Goal: Answer question/provide support

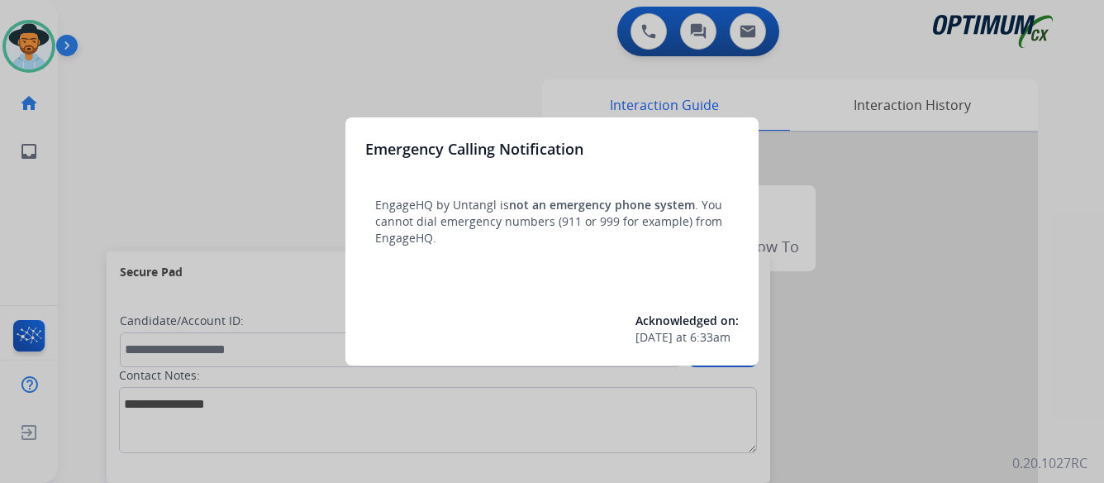
click at [169, 116] on div at bounding box center [552, 241] width 1104 height 483
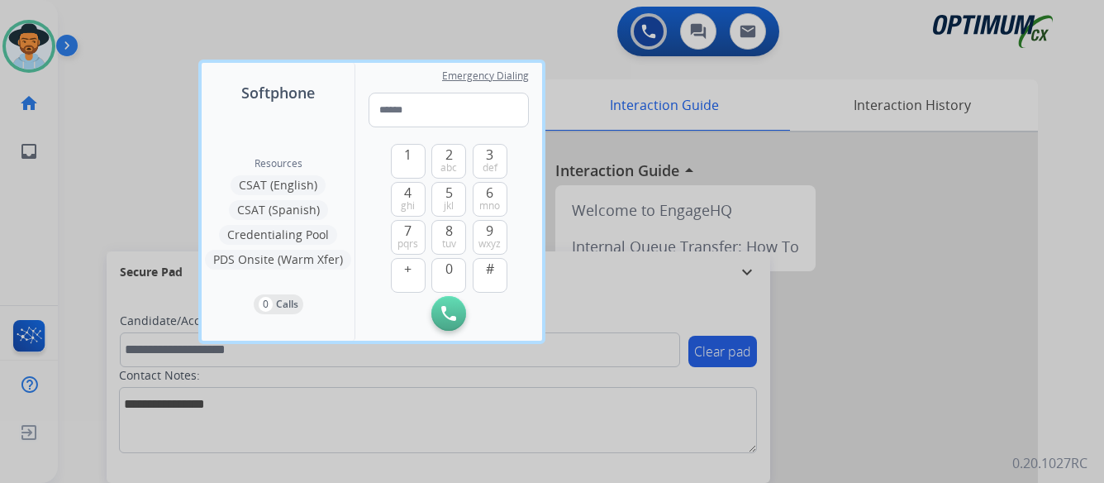
click at [163, 128] on div at bounding box center [552, 241] width 1104 height 483
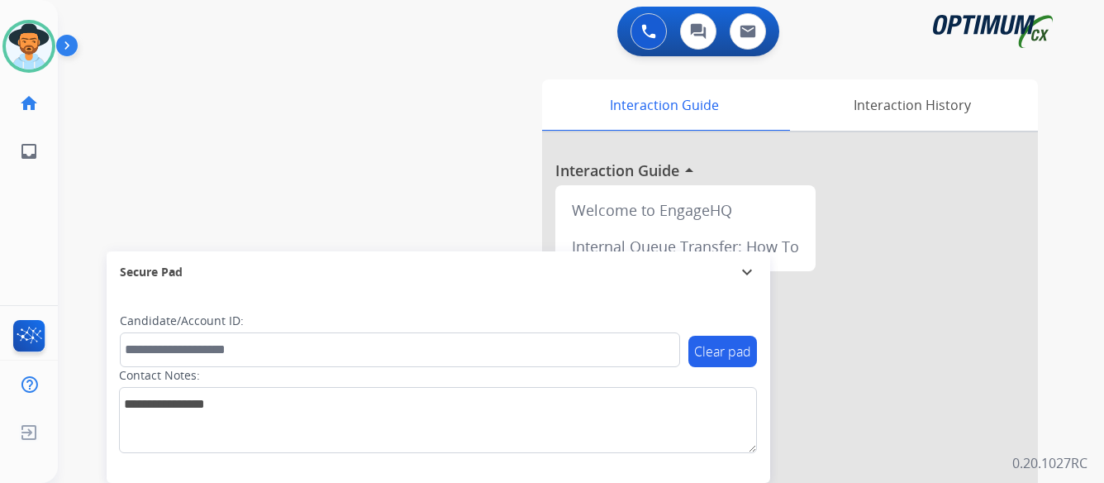
click at [66, 45] on img at bounding box center [70, 48] width 28 height 31
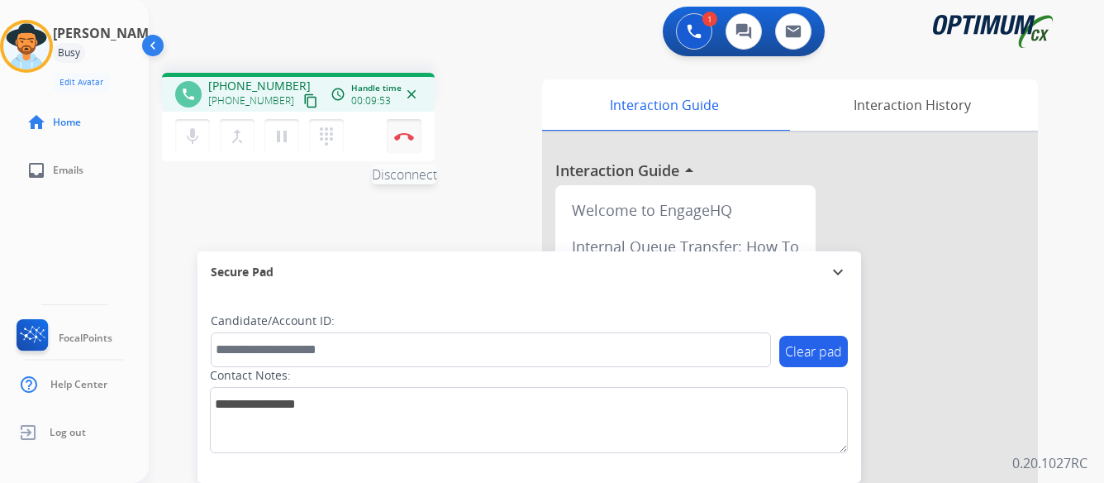
click at [401, 133] on img at bounding box center [404, 136] width 20 height 8
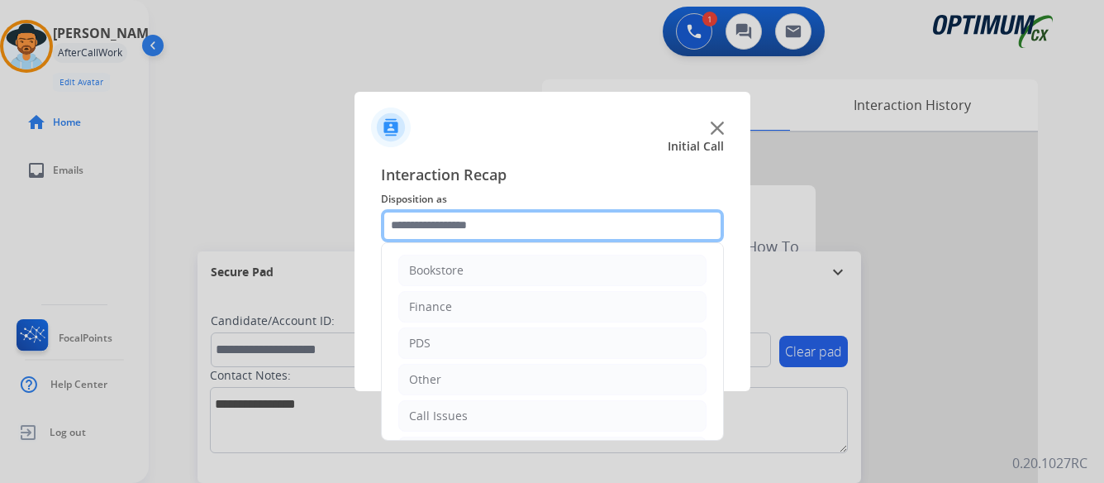
click at [529, 220] on input "text" at bounding box center [552, 225] width 343 height 33
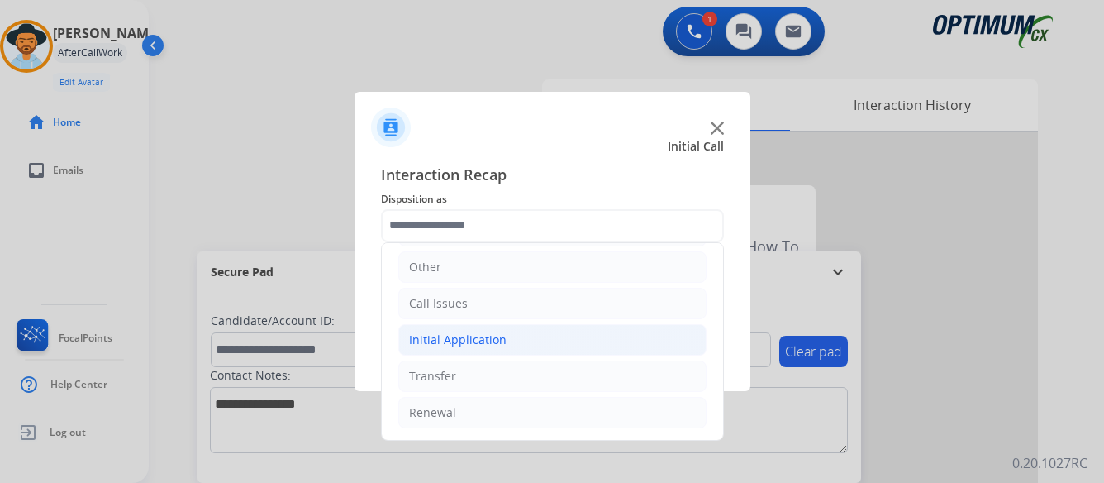
click at [510, 338] on li "Initial Application" at bounding box center [552, 339] width 308 height 31
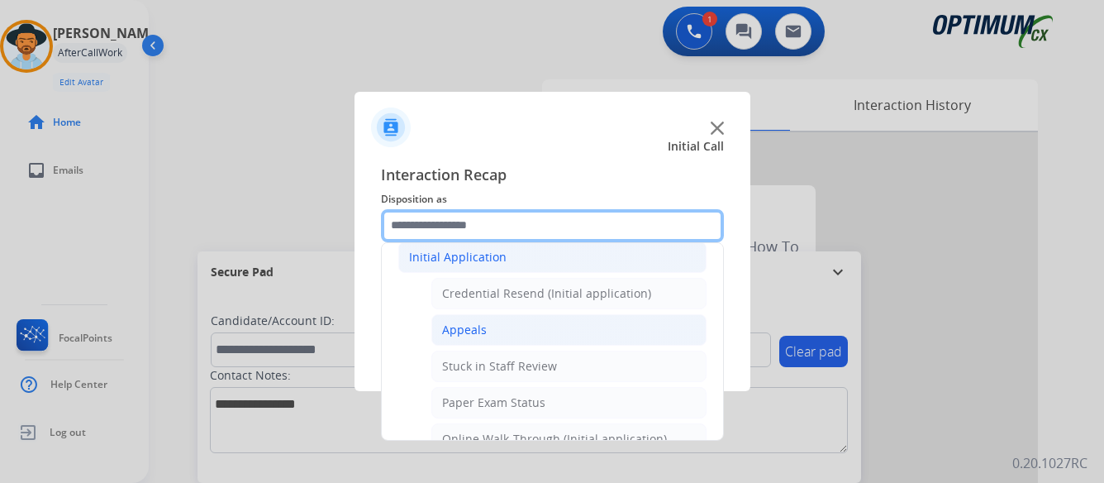
scroll to position [278, 0]
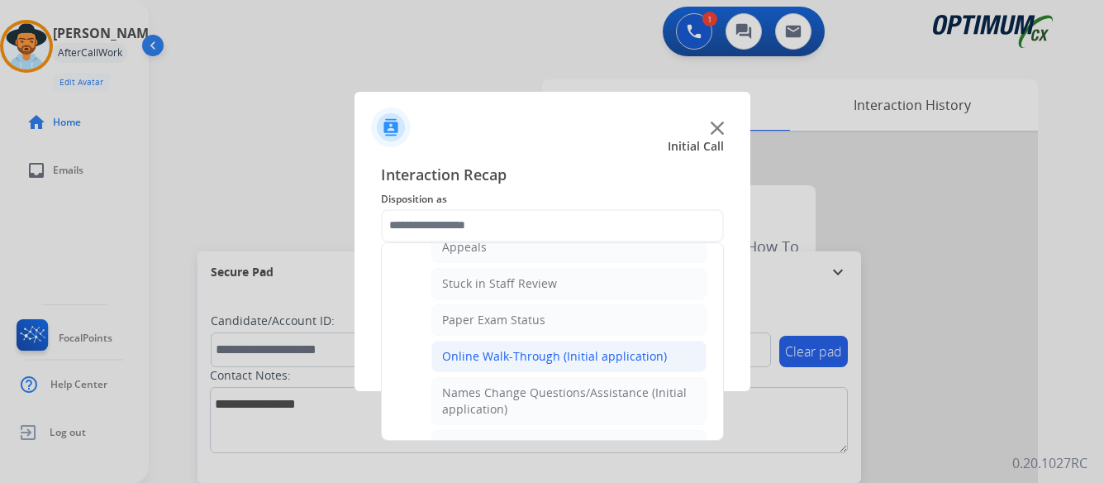
click at [536, 358] on div "Online Walk-Through (Initial application)" at bounding box center [554, 356] width 225 height 17
type input "**********"
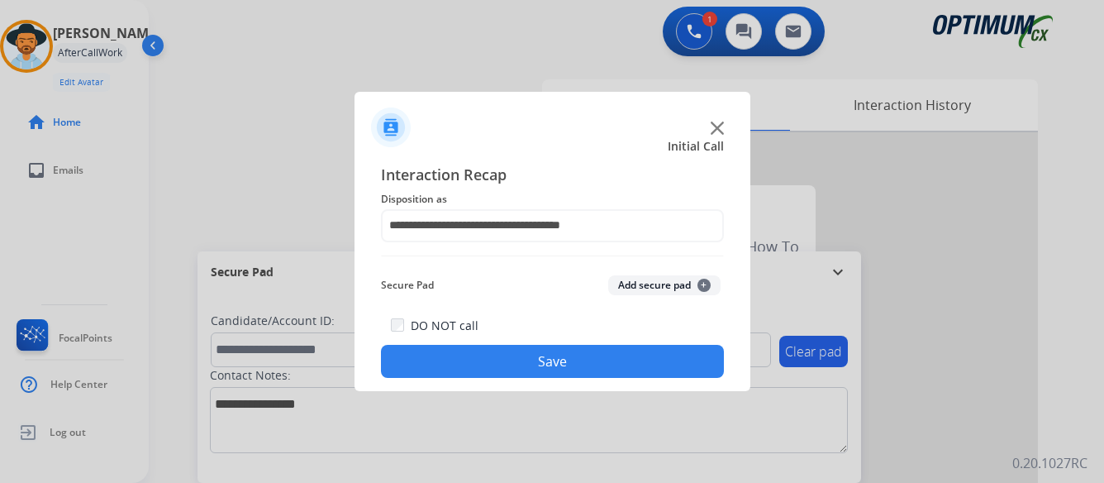
click at [536, 358] on button "Save" at bounding box center [552, 361] width 343 height 33
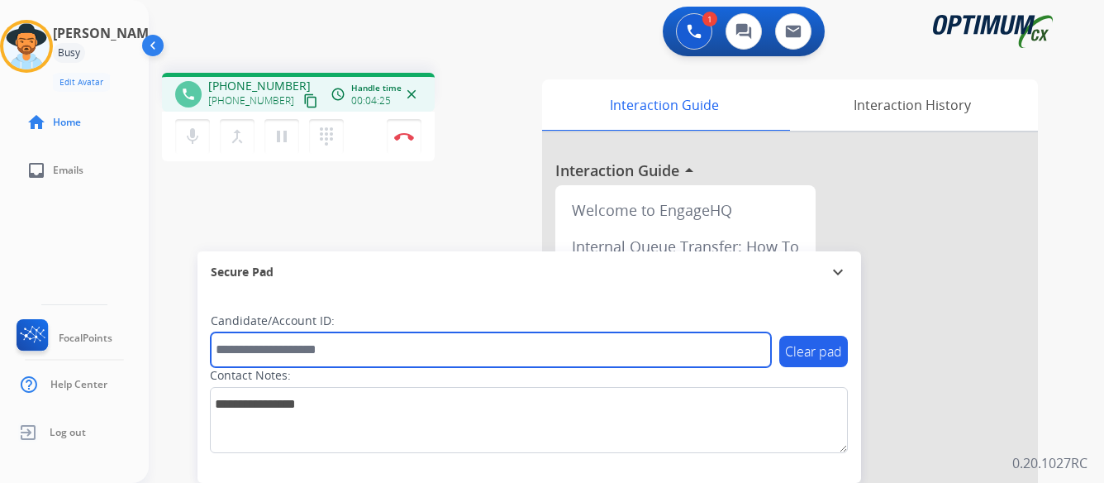
paste input "*******"
type input "*******"
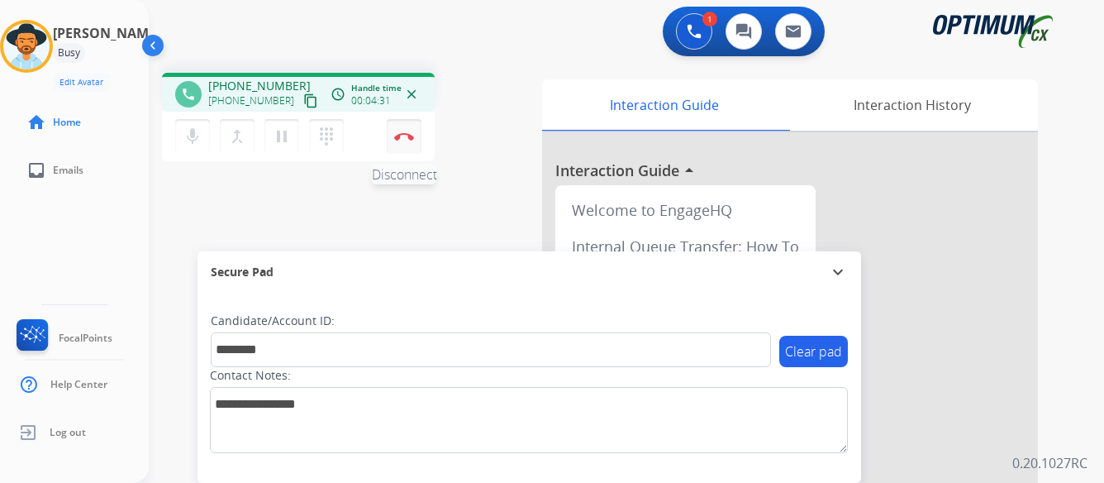
click at [402, 131] on button "Disconnect" at bounding box center [404, 136] width 35 height 35
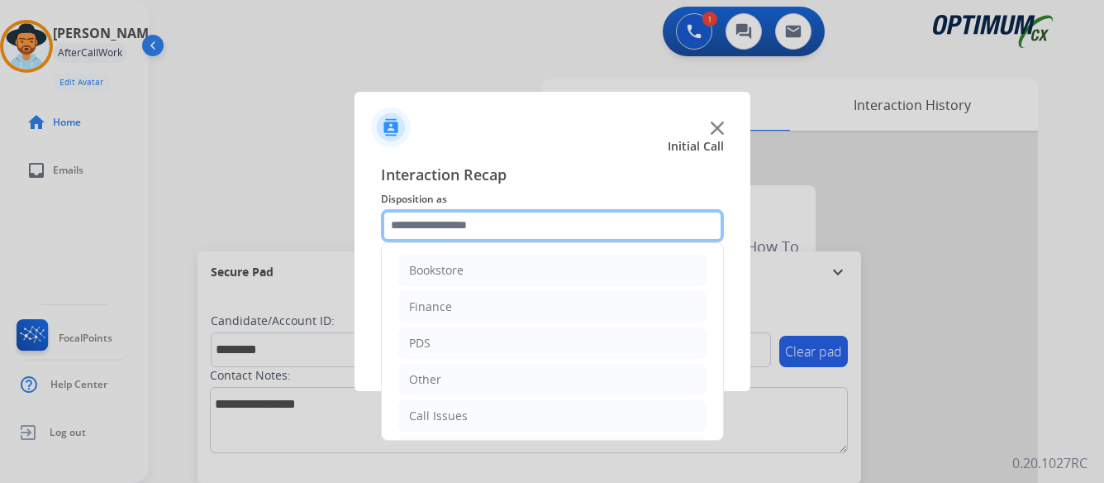
click at [579, 220] on input "text" at bounding box center [552, 225] width 343 height 33
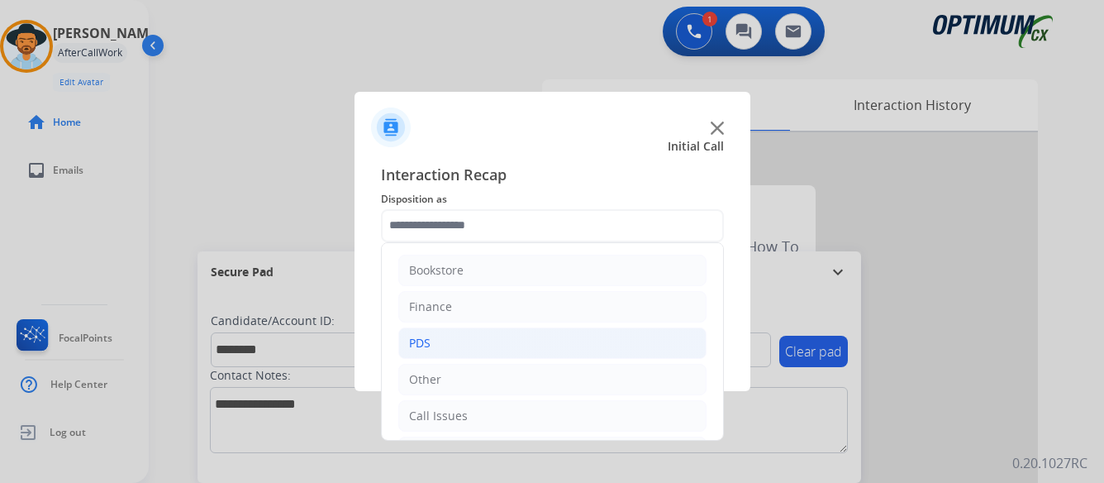
click at [422, 340] on div "PDS" at bounding box center [419, 343] width 21 height 17
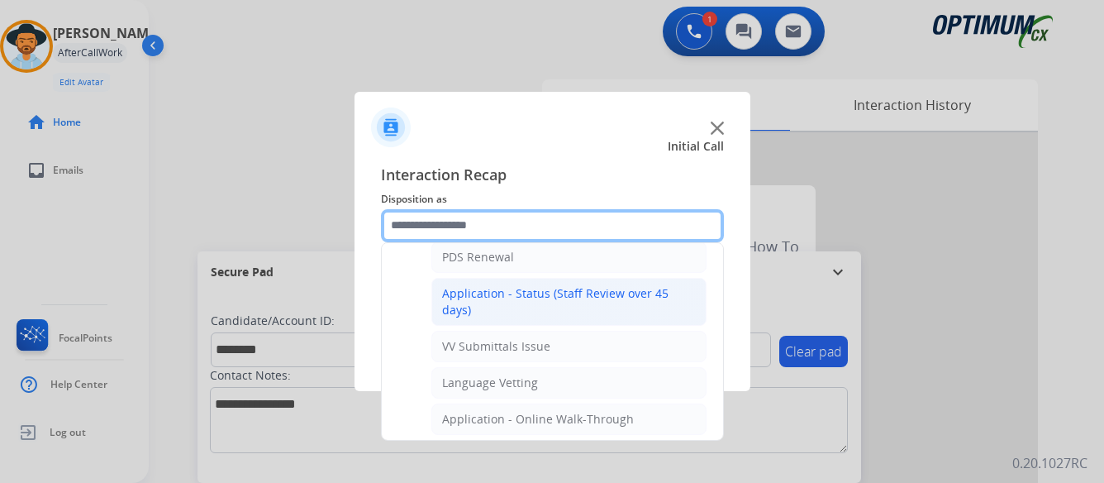
scroll to position [331, 0]
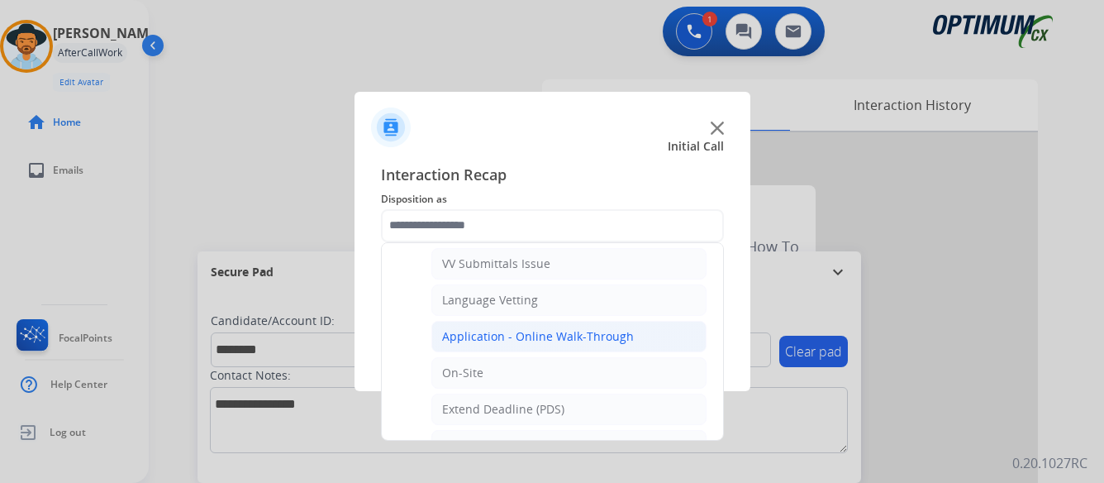
click at [599, 333] on div "Application - Online Walk-Through" at bounding box center [538, 336] width 192 height 17
type input "**********"
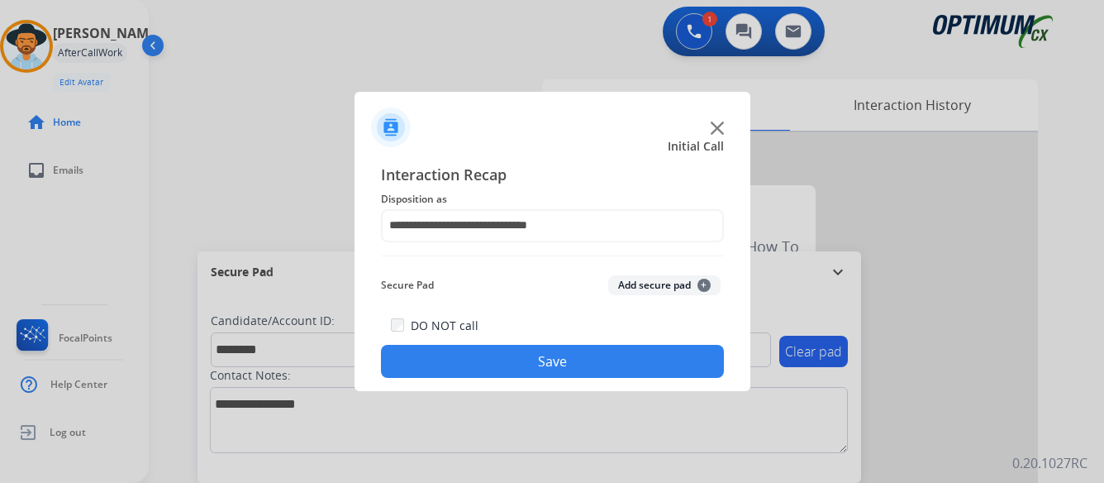
click at [535, 363] on button "Save" at bounding box center [552, 361] width 343 height 33
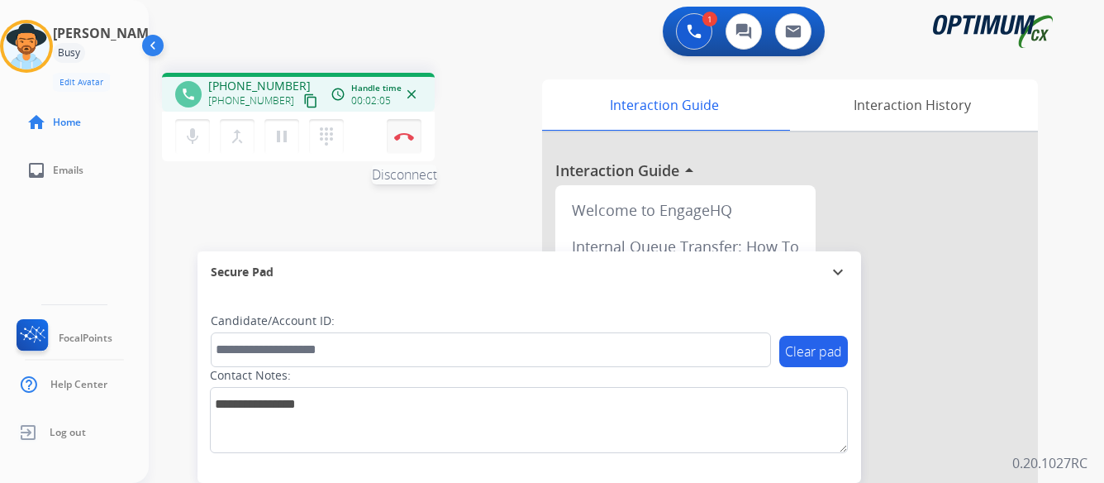
click at [399, 132] on img at bounding box center [404, 136] width 20 height 8
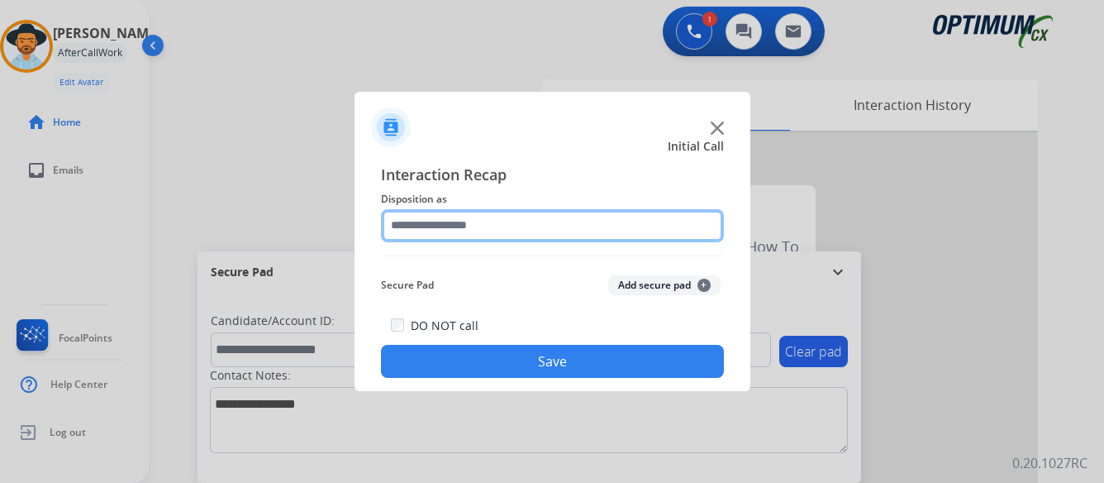
click at [565, 223] on input "text" at bounding box center [552, 225] width 343 height 33
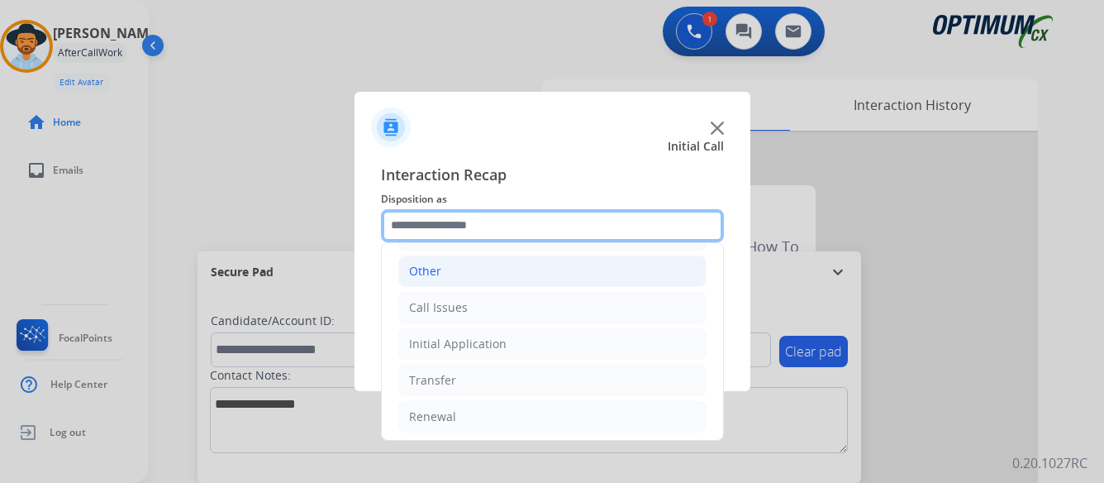
scroll to position [112, 0]
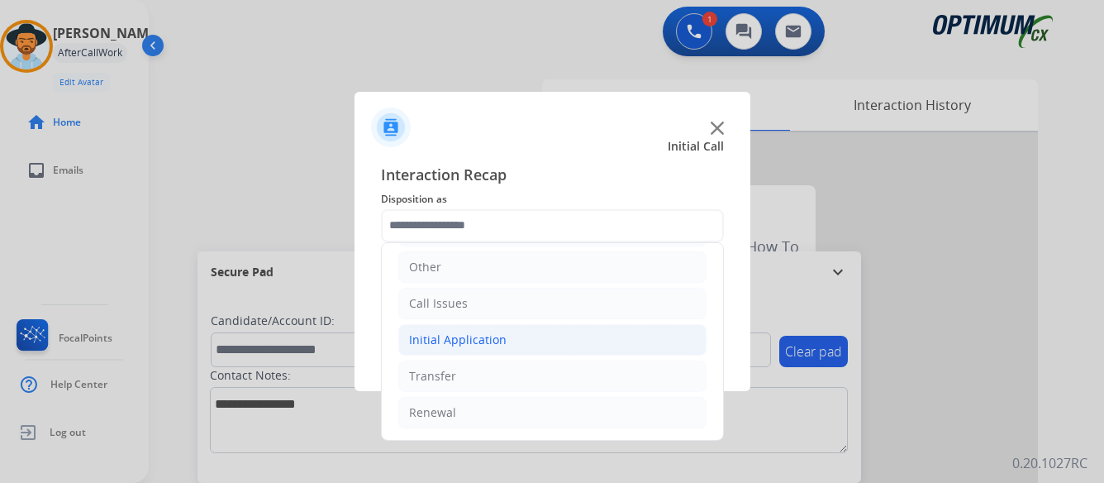
click at [484, 338] on div "Initial Application" at bounding box center [458, 339] width 98 height 17
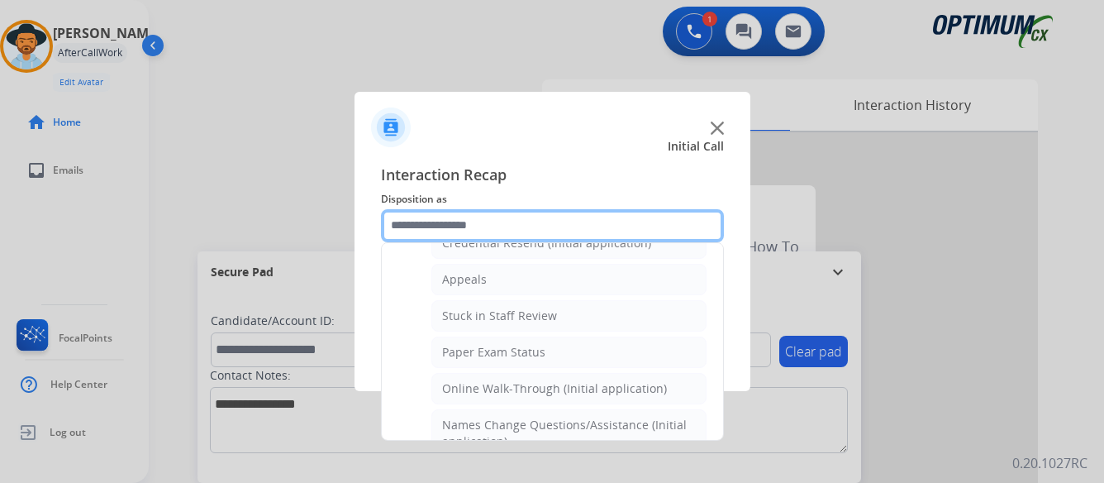
scroll to position [278, 0]
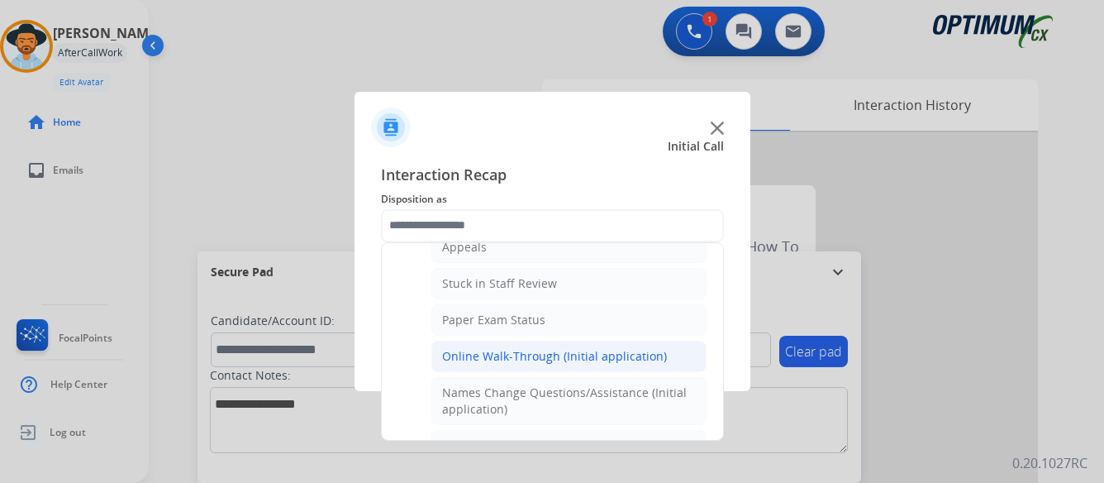
click at [534, 360] on div "Online Walk-Through (Initial application)" at bounding box center [554, 356] width 225 height 17
type input "**********"
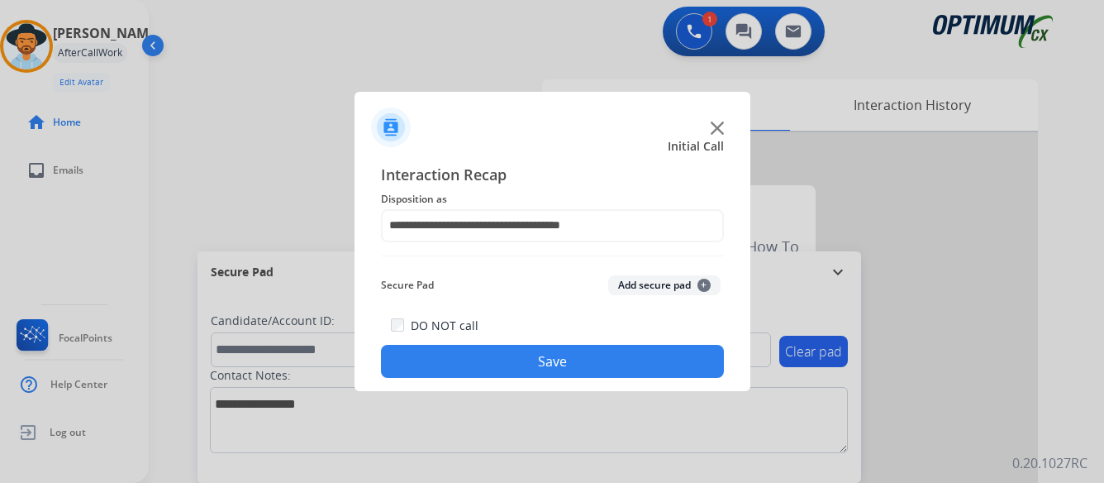
click at [535, 365] on button "Save" at bounding box center [552, 361] width 343 height 33
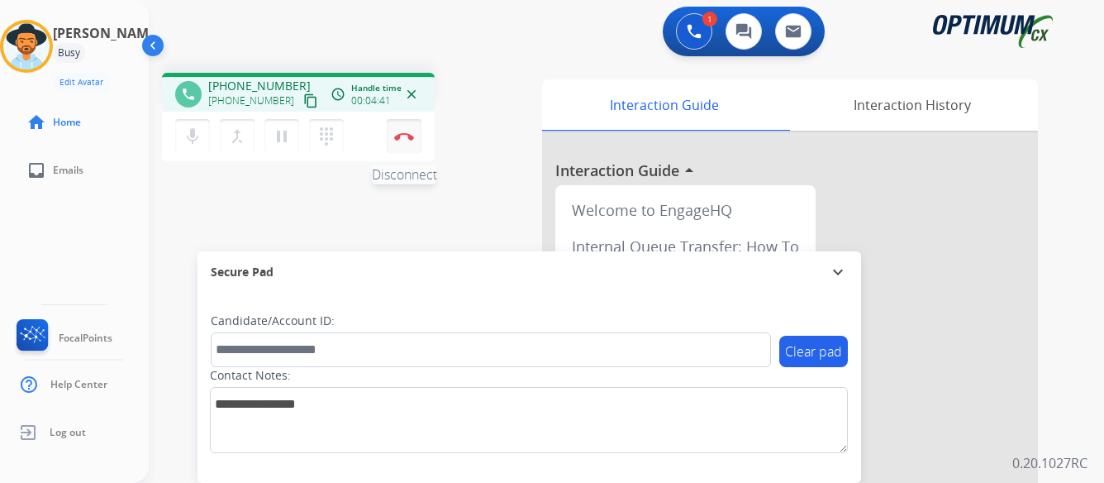
click at [402, 135] on img at bounding box center [404, 136] width 20 height 8
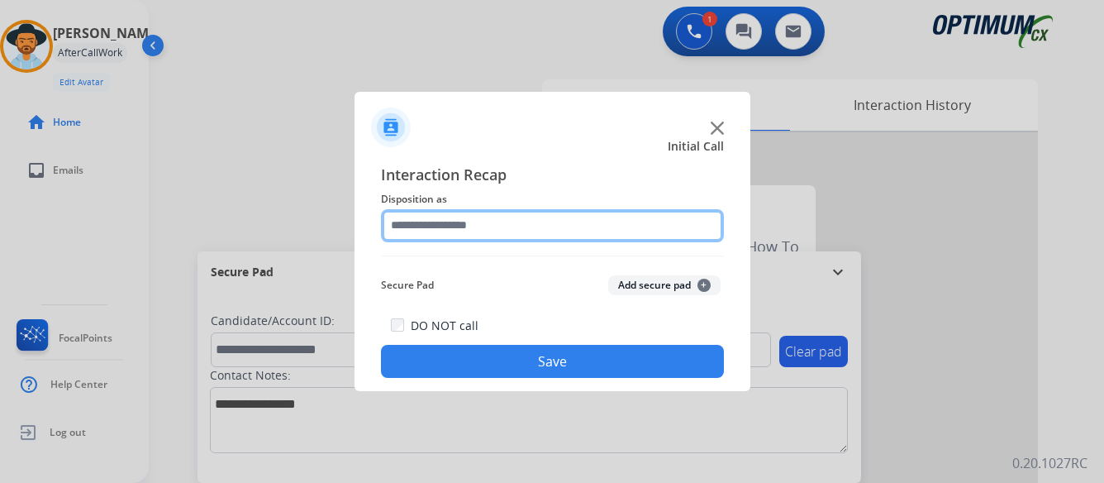
click at [548, 222] on input "text" at bounding box center [552, 225] width 343 height 33
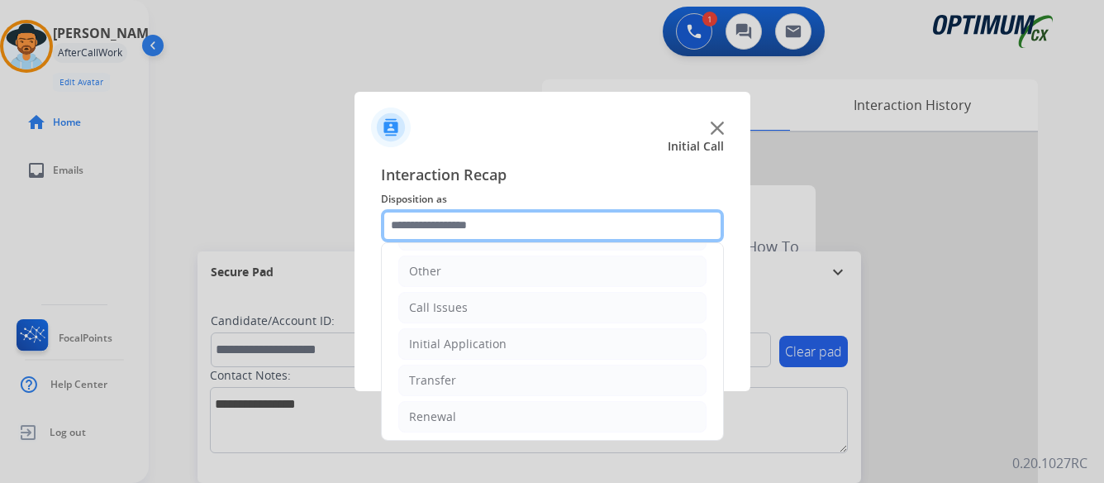
scroll to position [112, 0]
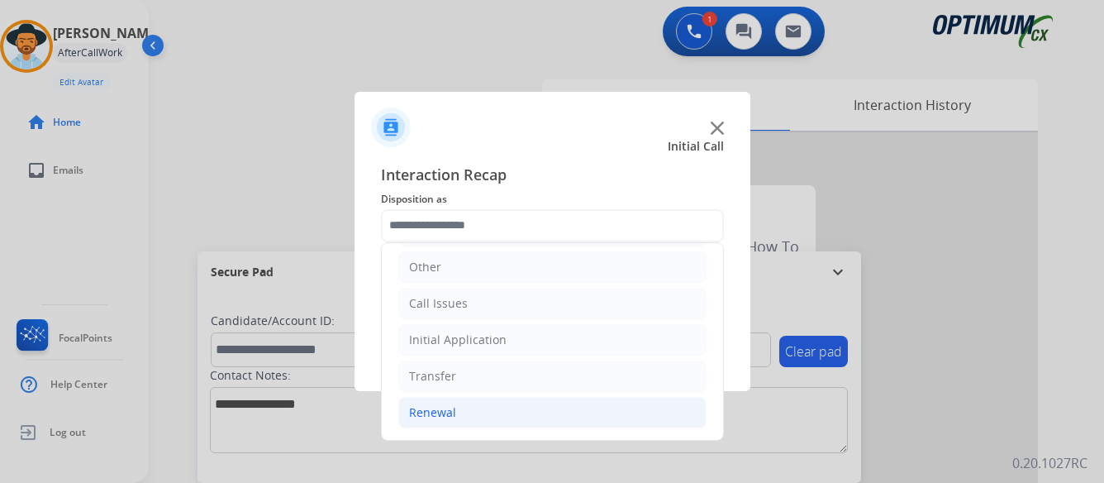
click at [422, 410] on div "Renewal" at bounding box center [432, 412] width 47 height 17
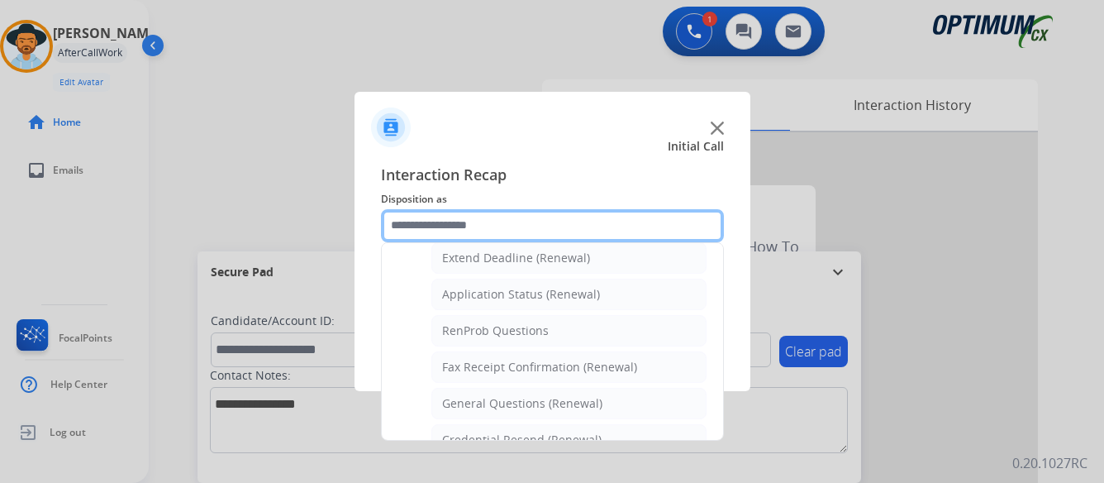
scroll to position [360, 0]
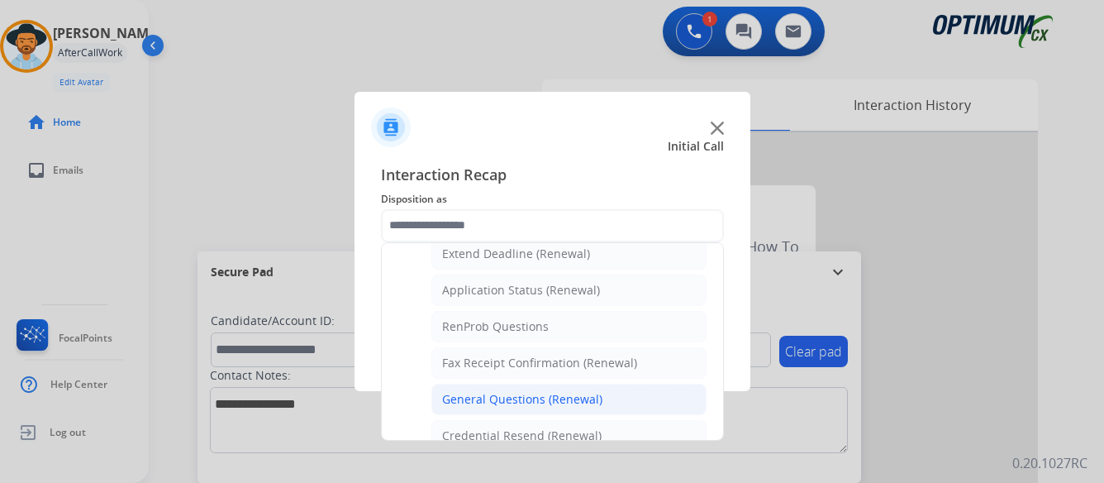
click at [532, 401] on div "General Questions (Renewal)" at bounding box center [522, 399] width 160 height 17
type input "**********"
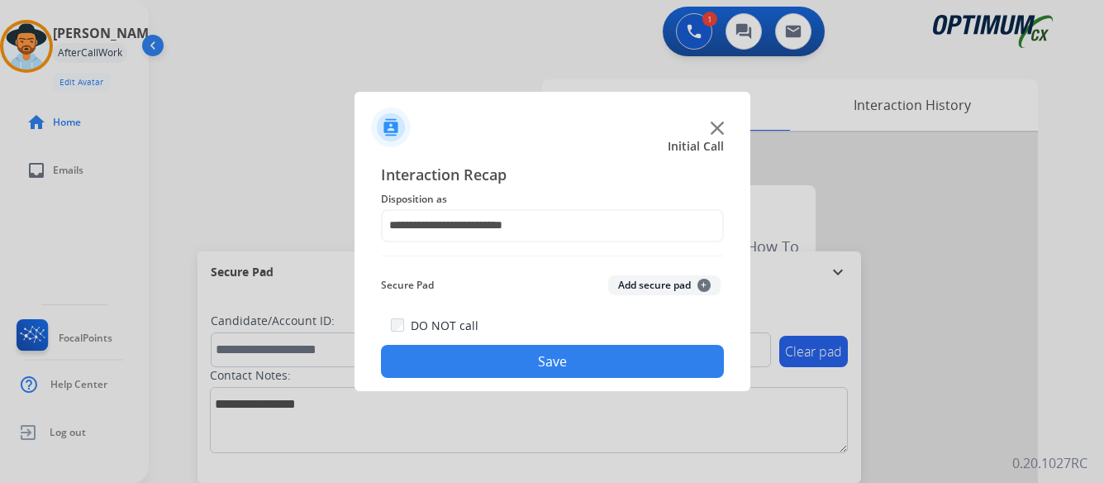
click at [558, 361] on button "Save" at bounding box center [552, 361] width 343 height 33
